Goal: Information Seeking & Learning: Learn about a topic

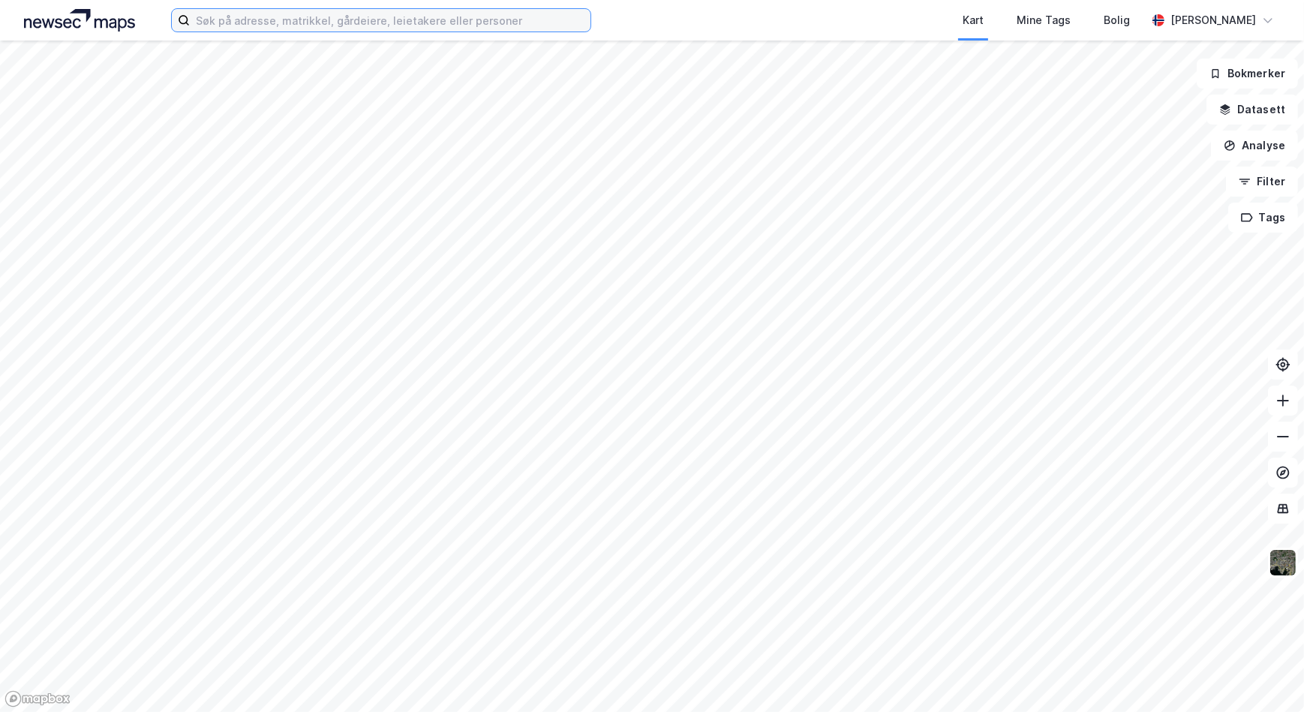
click at [389, 26] on input at bounding box center [390, 20] width 401 height 23
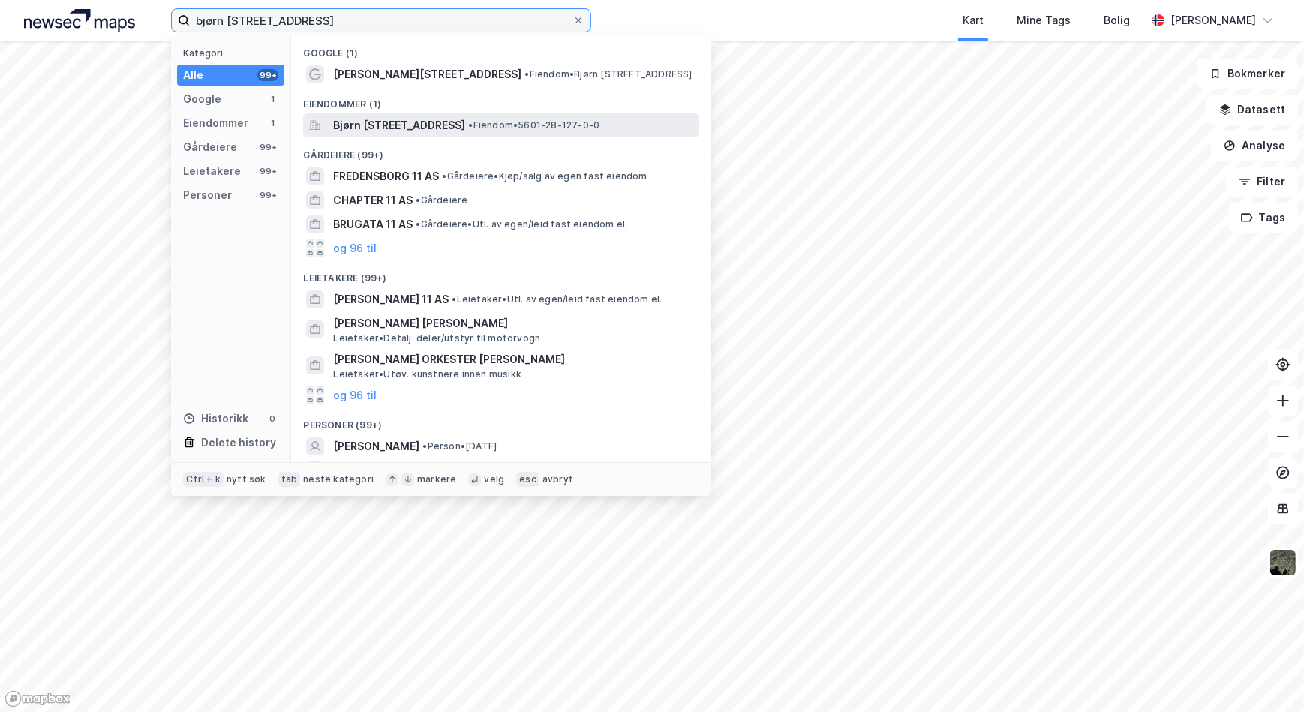
type input "bjørn [STREET_ADDRESS]"
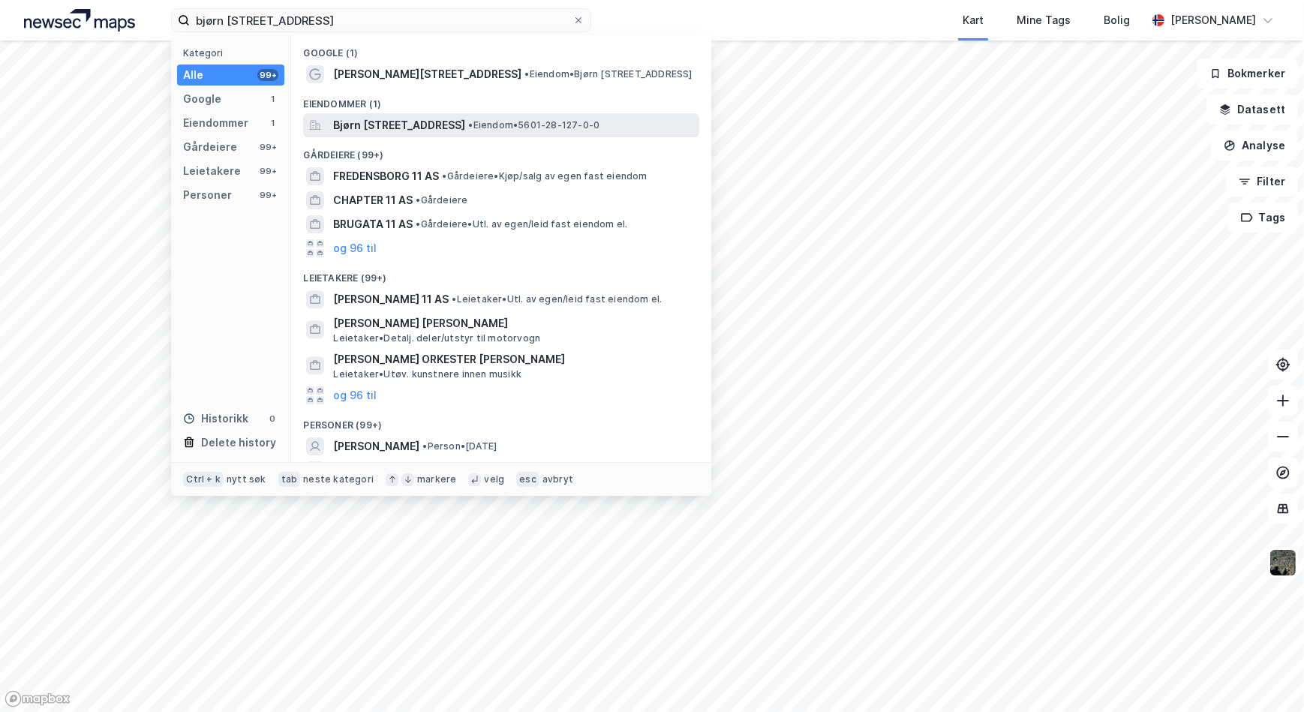
click at [428, 129] on span "Bjørn [STREET_ADDRESS]" at bounding box center [399, 125] width 132 height 18
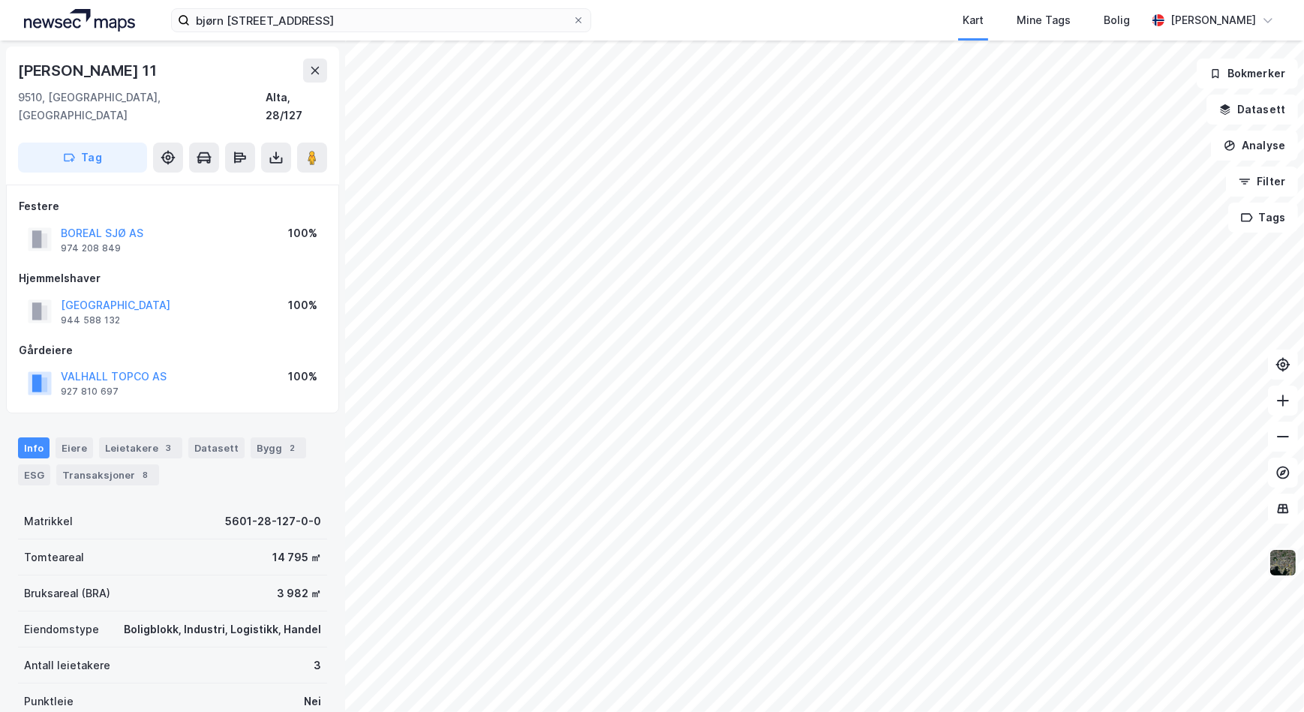
click at [1289, 561] on img at bounding box center [1283, 562] width 29 height 29
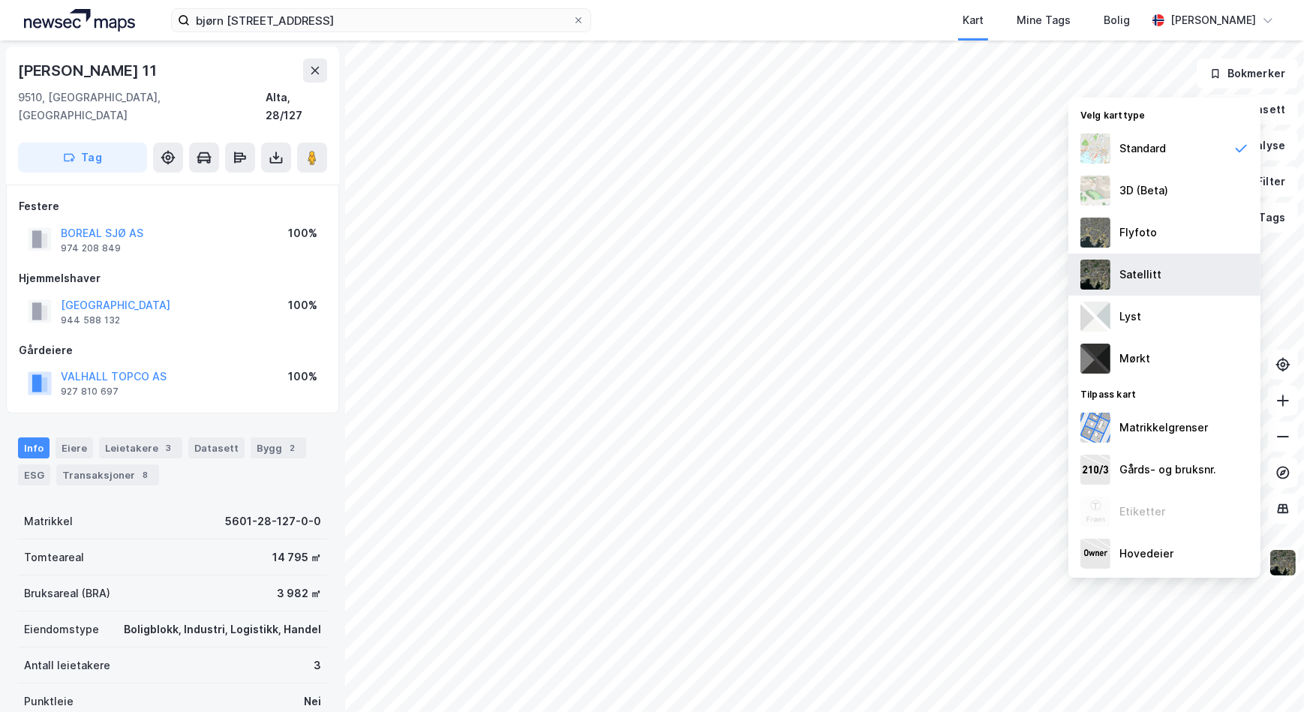
click at [1148, 269] on div "Satellitt" at bounding box center [1140, 275] width 42 height 18
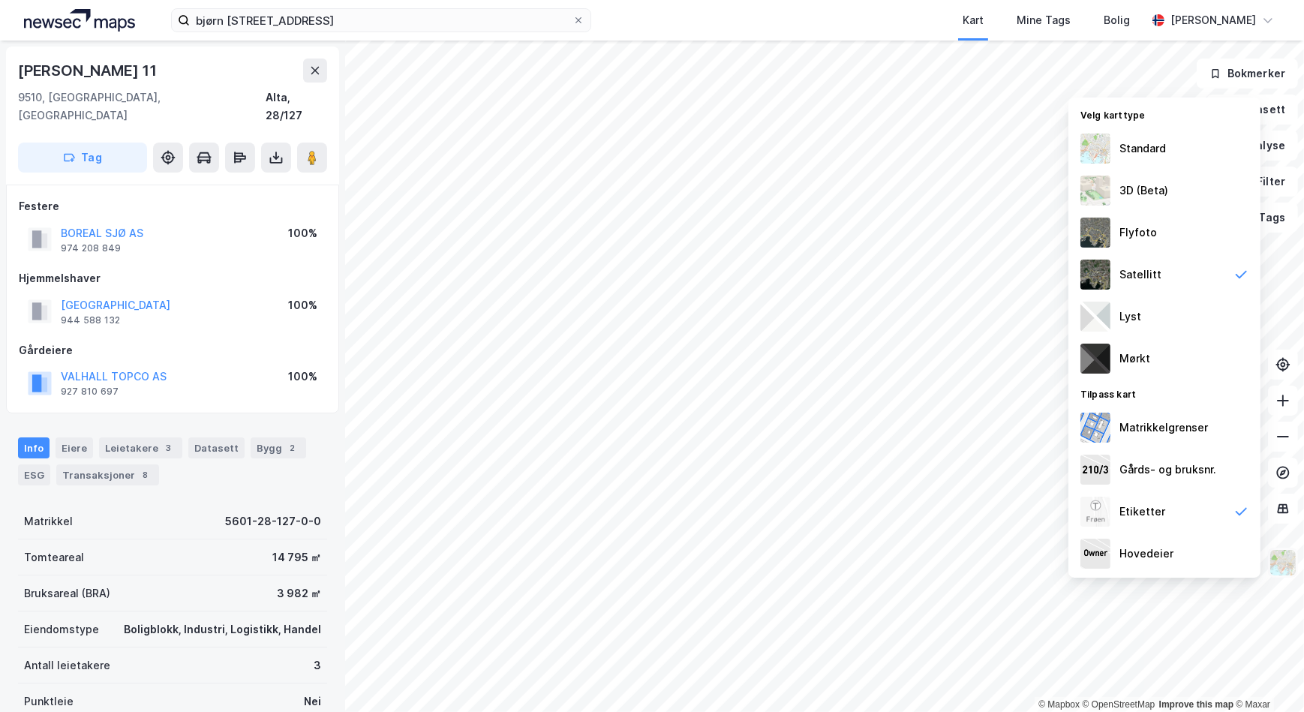
click at [1279, 562] on img at bounding box center [1283, 562] width 29 height 29
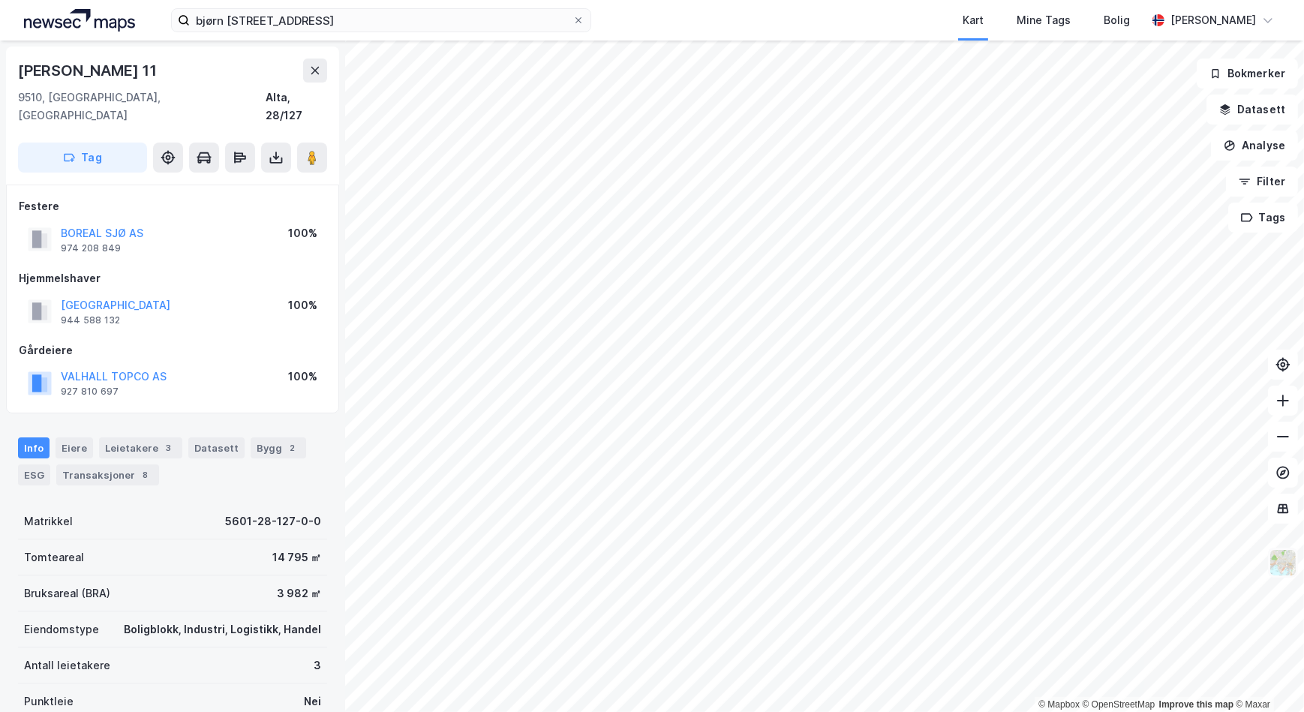
click at [1281, 563] on img at bounding box center [1283, 562] width 29 height 29
click at [1251, 105] on button "Datasett" at bounding box center [1253, 110] width 92 height 30
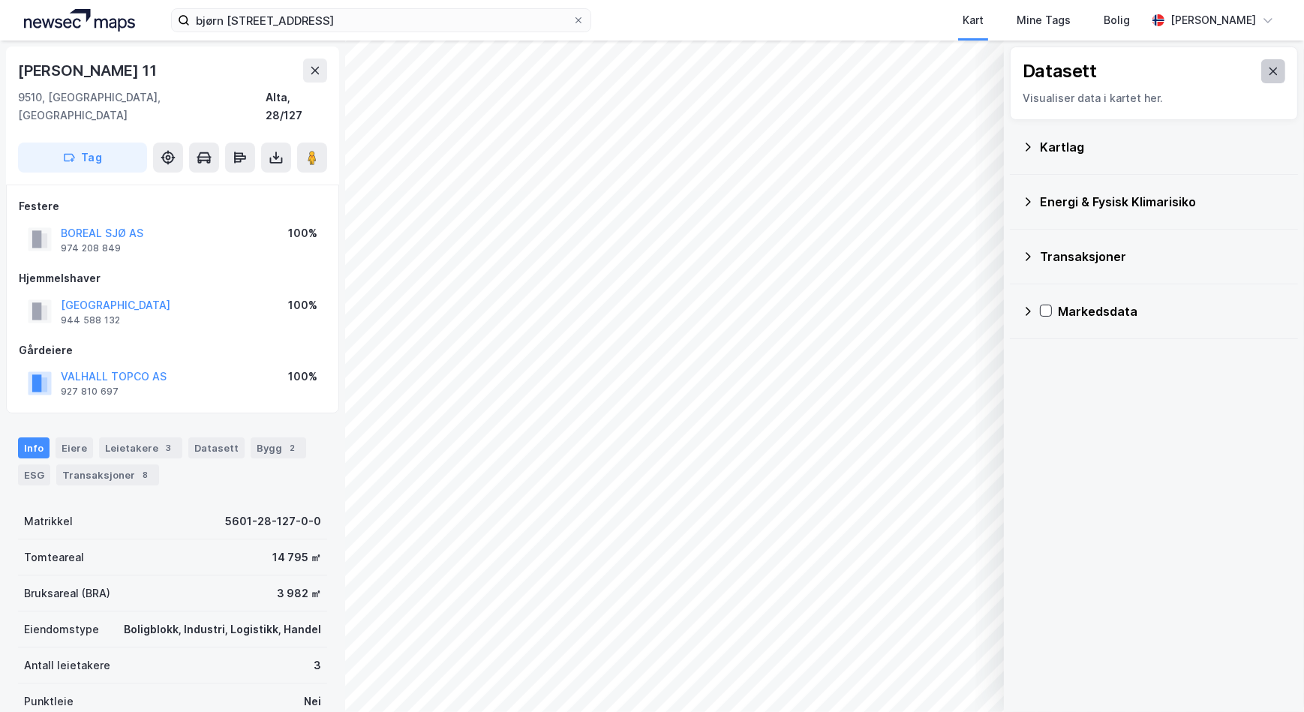
click at [1268, 68] on icon at bounding box center [1273, 71] width 12 height 12
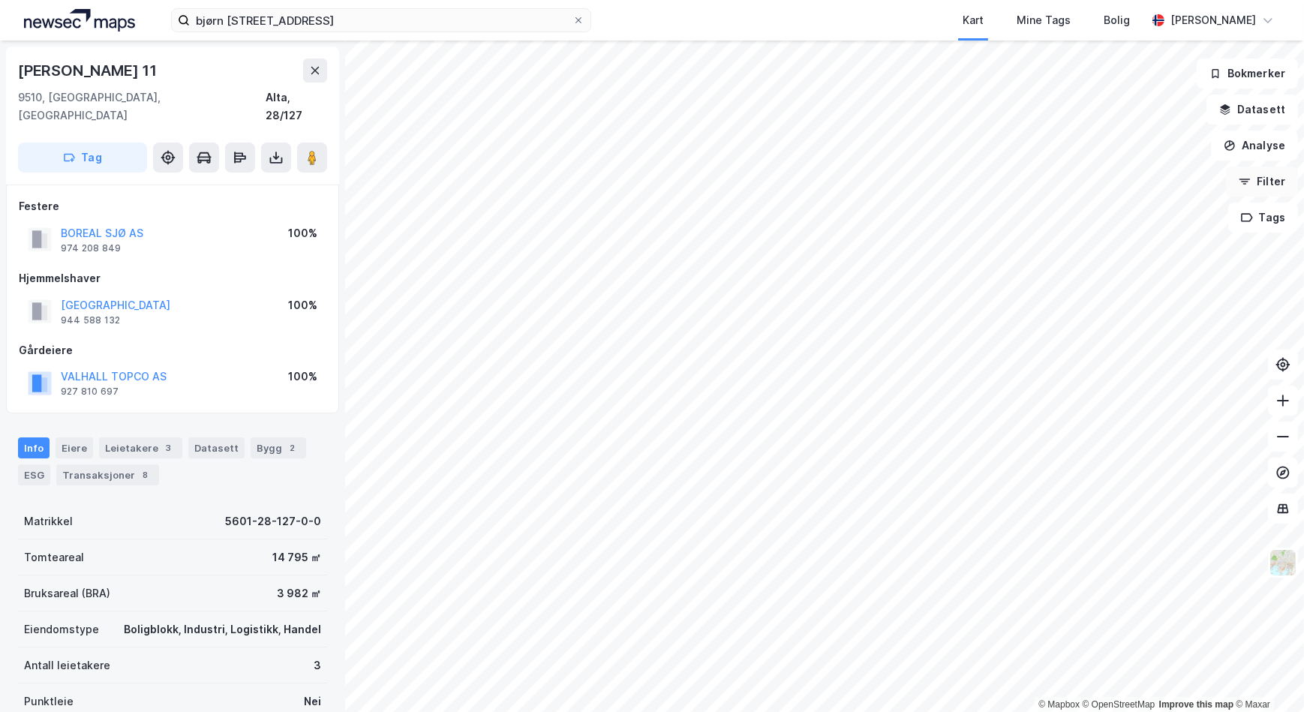
click at [1254, 179] on button "Filter" at bounding box center [1262, 182] width 72 height 30
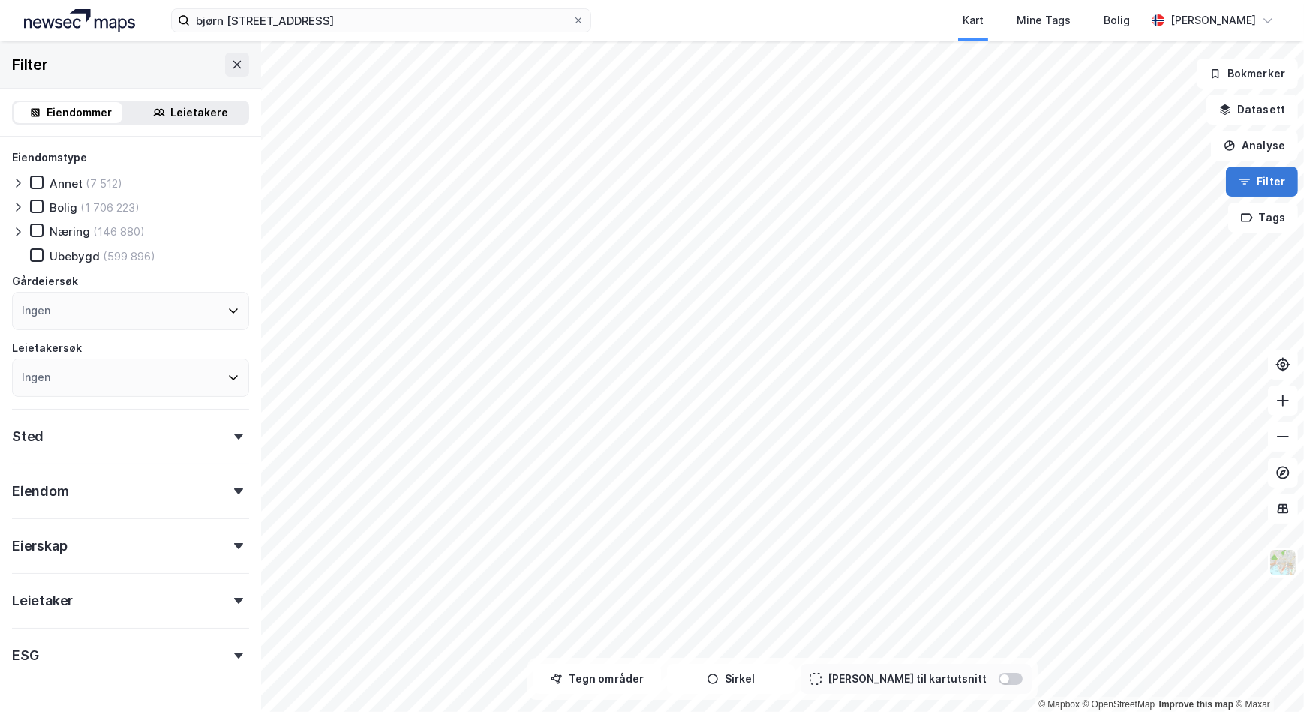
click at [1254, 179] on button "Filter" at bounding box center [1262, 182] width 72 height 30
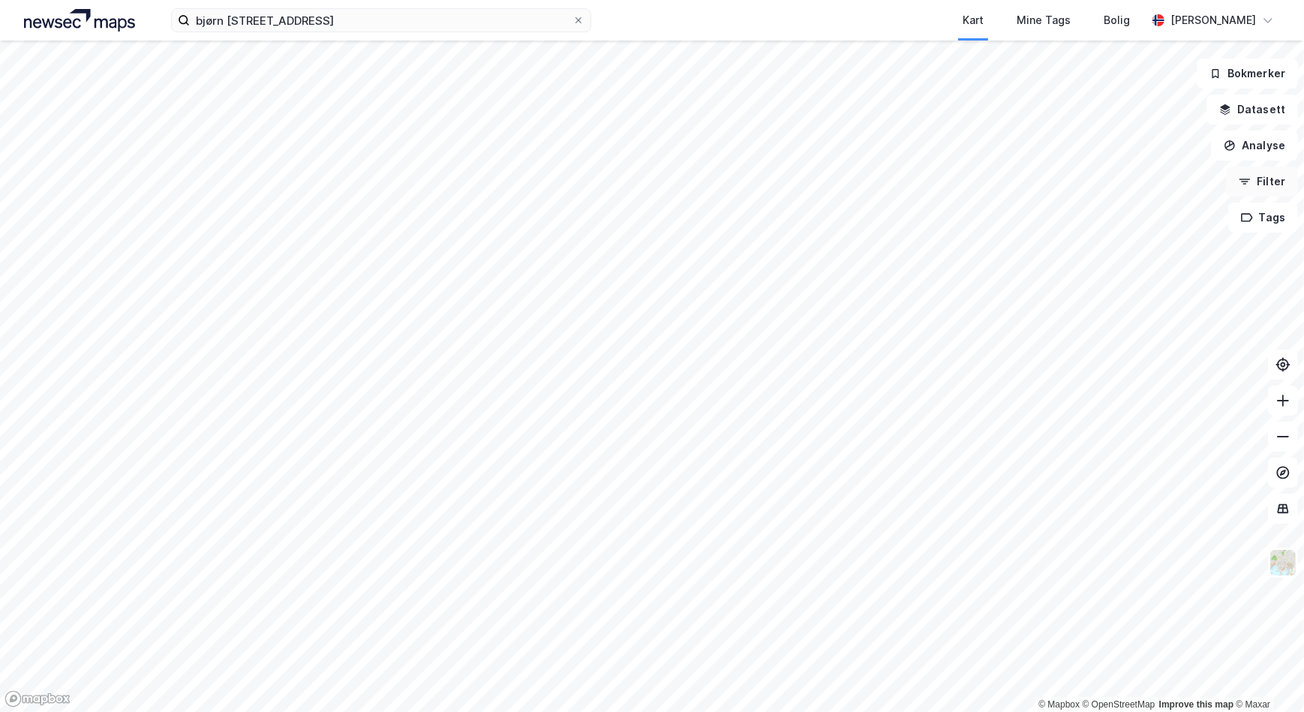
click at [1254, 179] on button "Filter" at bounding box center [1262, 182] width 72 height 30
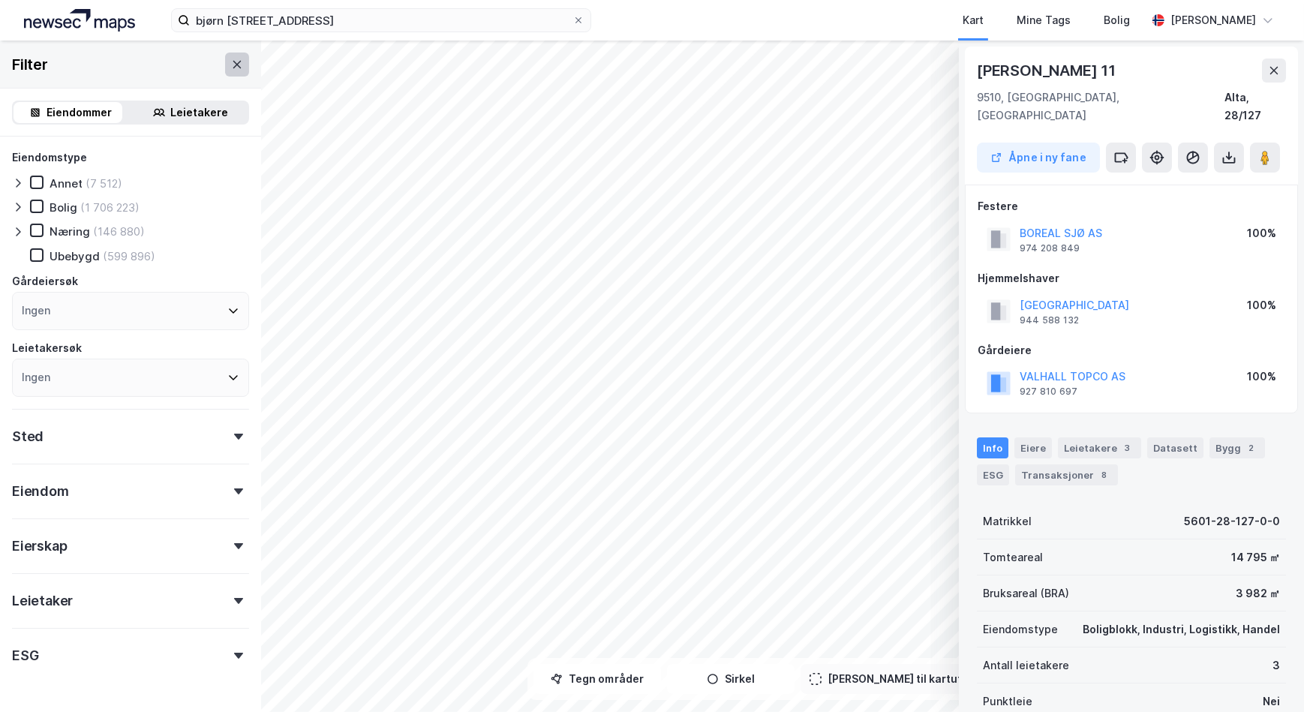
click at [233, 65] on icon at bounding box center [237, 64] width 8 height 8
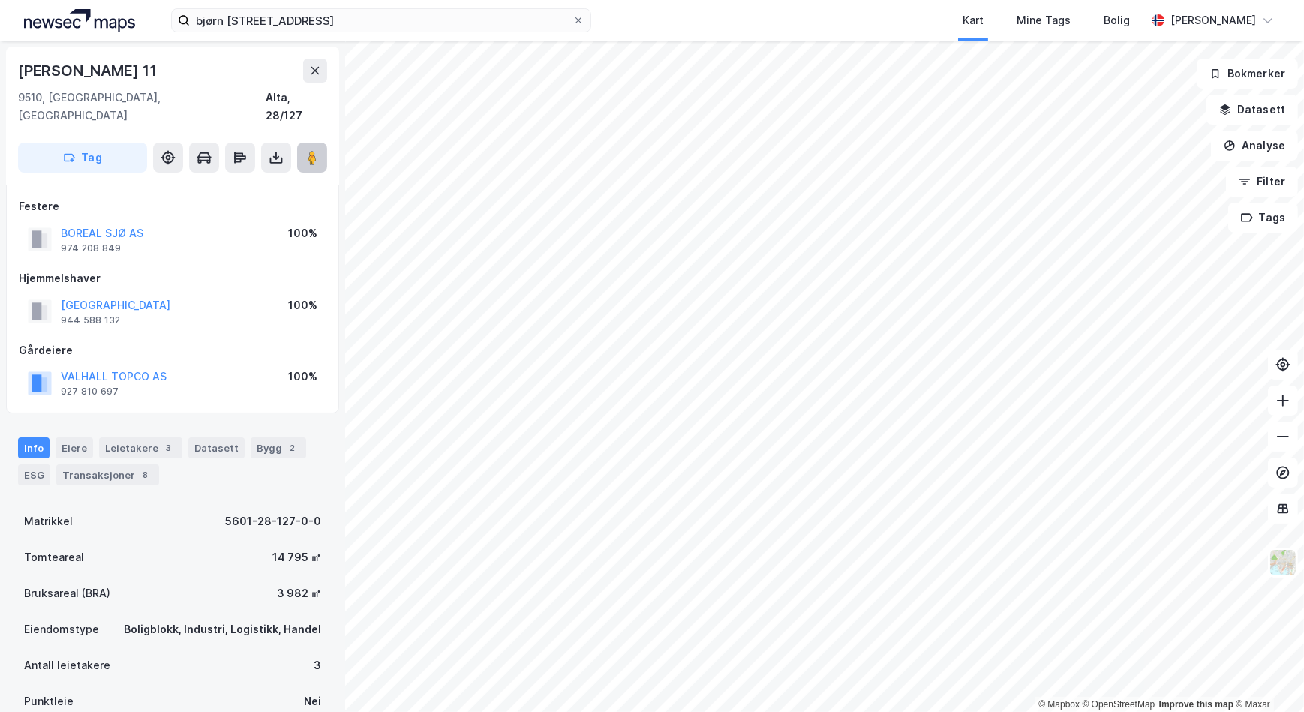
click at [313, 150] on image at bounding box center [312, 157] width 9 height 15
